Goal: Information Seeking & Learning: Learn about a topic

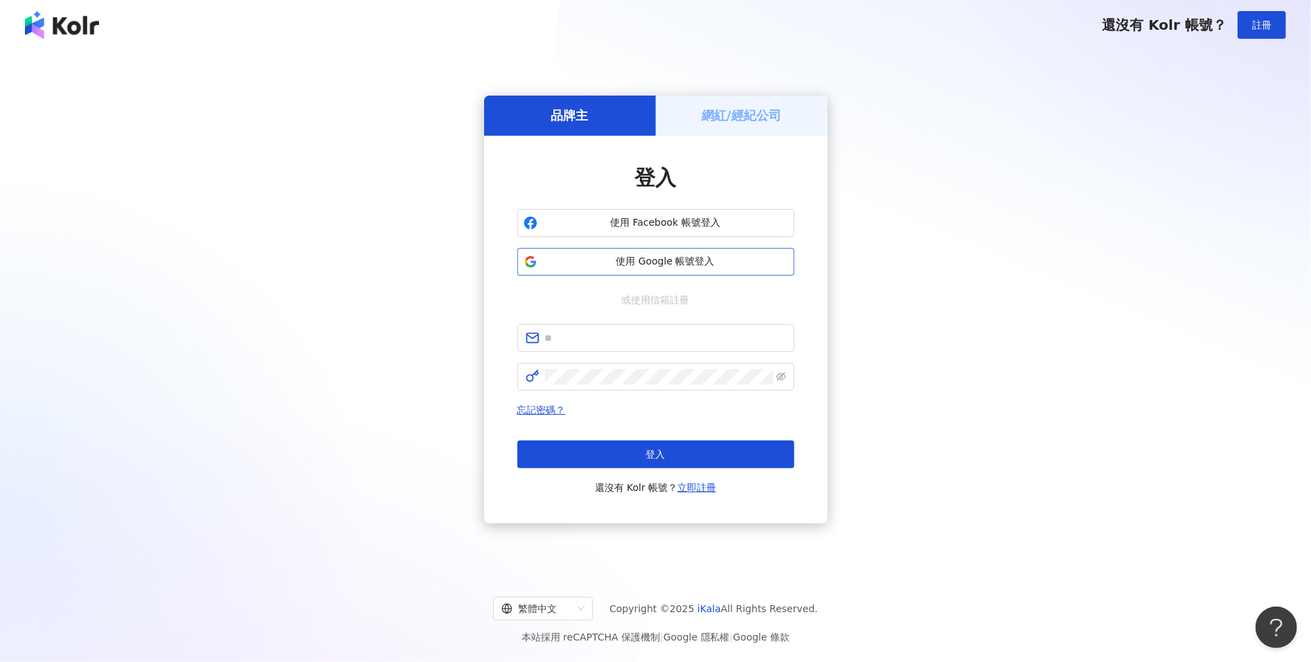
click at [666, 272] on button "使用 Google 帳號登入" at bounding box center [655, 262] width 277 height 28
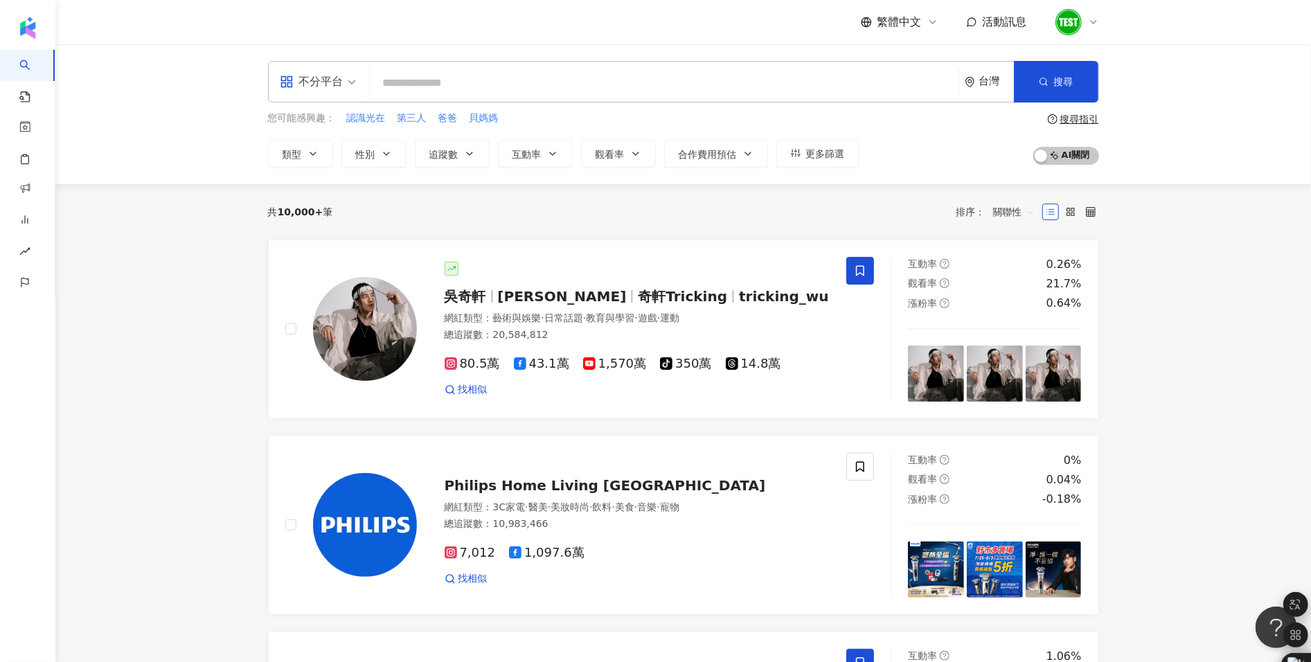
click at [638, 292] on span "奇軒Tricking" at bounding box center [682, 296] width 89 height 17
click at [638, 290] on span "奇軒Tricking" at bounding box center [682, 296] width 89 height 17
click at [750, 479] on div "Philips Home Living [GEOGRAPHIC_DATA]" at bounding box center [638, 485] width 386 height 19
